Goal: Transaction & Acquisition: Purchase product/service

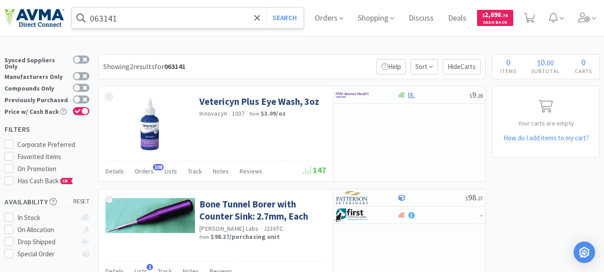
click at [130, 18] on input "063141" at bounding box center [188, 18] width 232 height 21
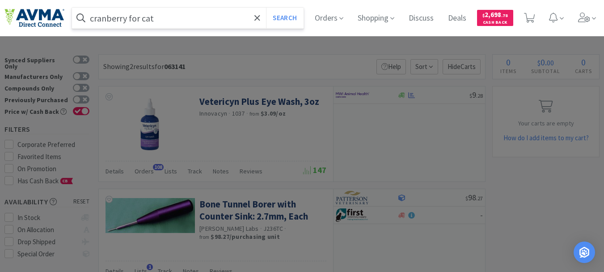
type input "cranberry for cat"
click at [266, 8] on button "Search" at bounding box center [284, 18] width 37 height 21
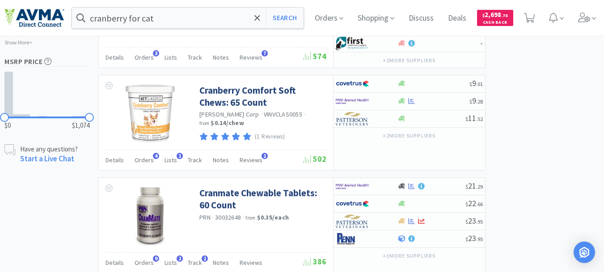
scroll to position [760, 0]
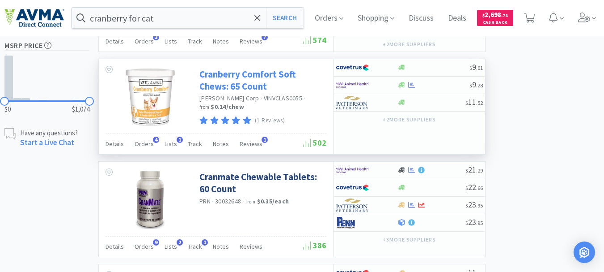
click at [242, 81] on link "Cranberry Comfort Soft Chews: 65 Count" at bounding box center [261, 80] width 125 height 25
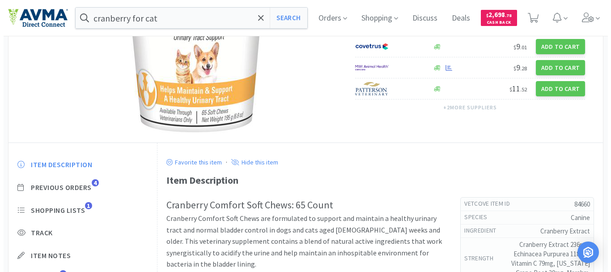
scroll to position [89, 0]
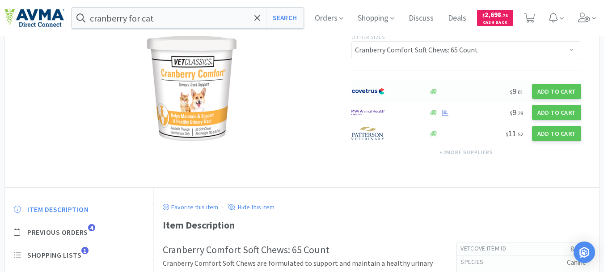
click at [359, 92] on img at bounding box center [369, 91] width 34 height 13
select select "1"
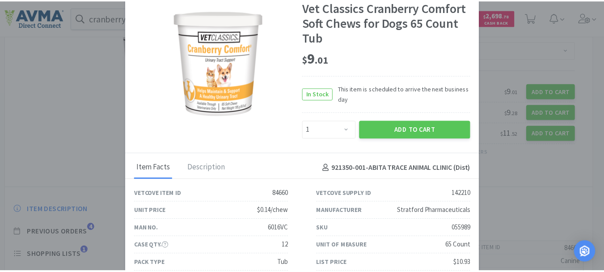
scroll to position [5, 0]
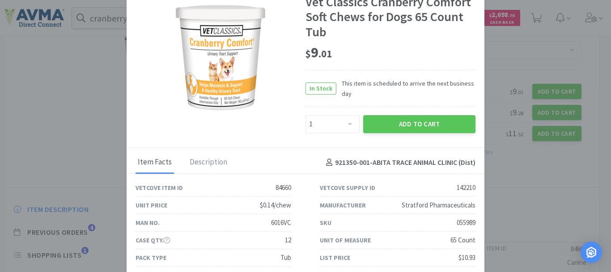
click at [460, 220] on div "055989" at bounding box center [466, 222] width 19 height 11
copy div "055989"
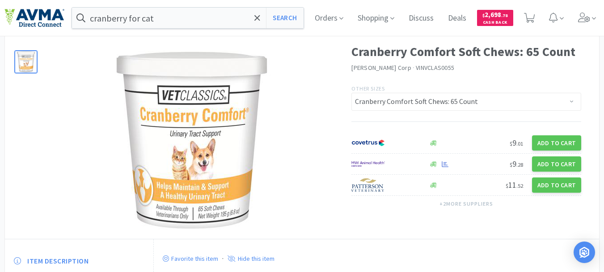
scroll to position [0, 0]
